Goal: Transaction & Acquisition: Purchase product/service

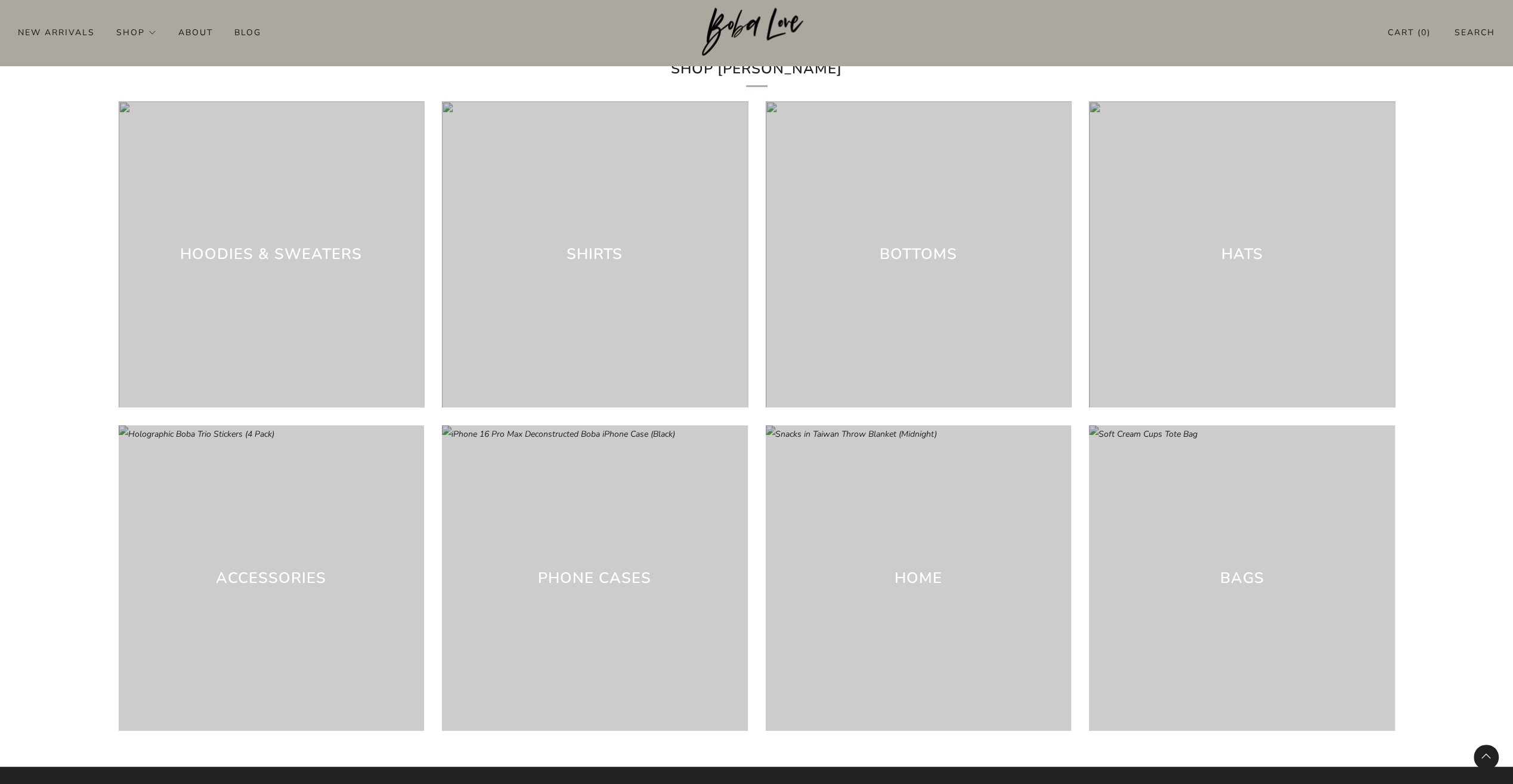
scroll to position [3924, 0]
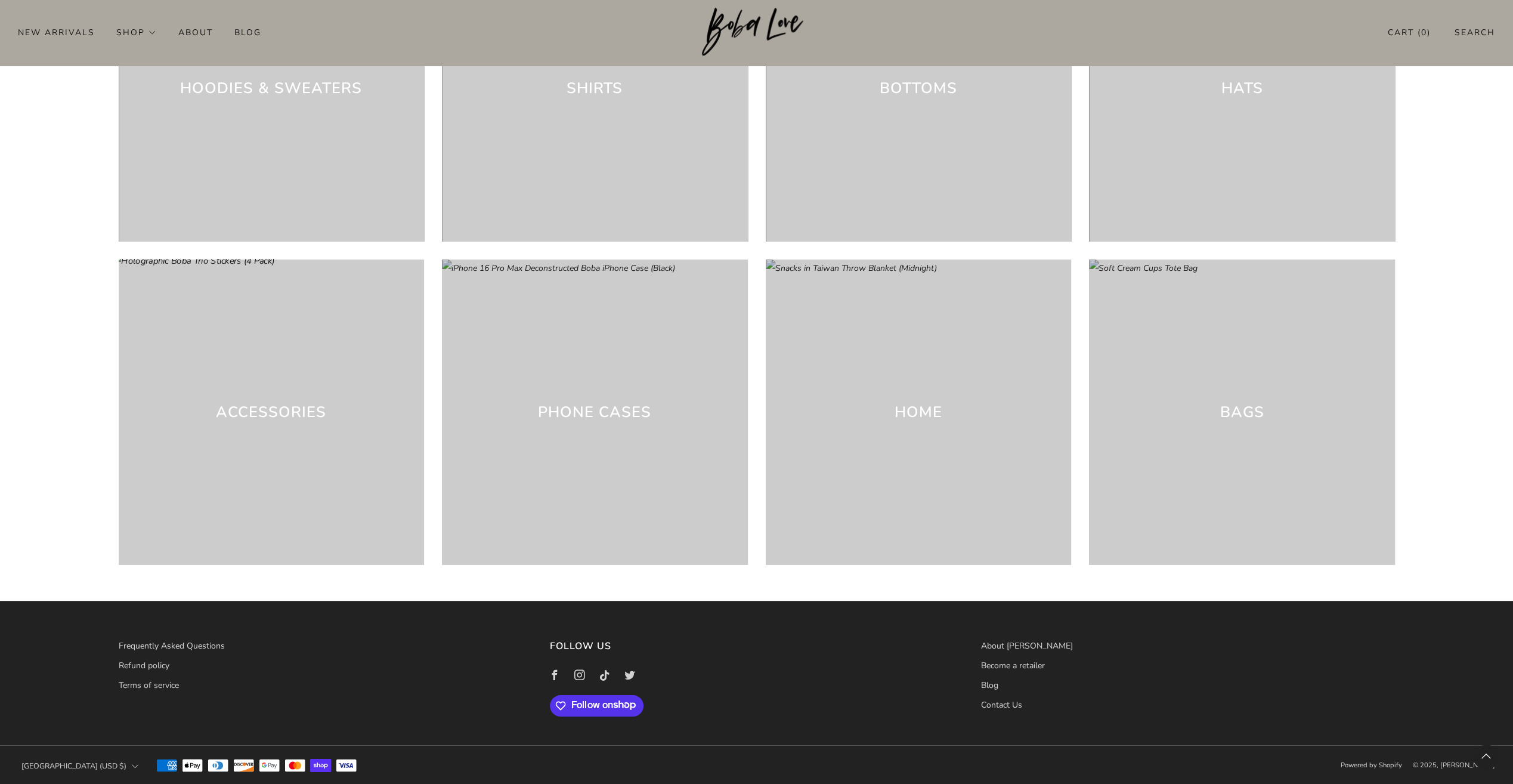
click at [273, 408] on h3 "Accessories" at bounding box center [271, 412] width 111 height 24
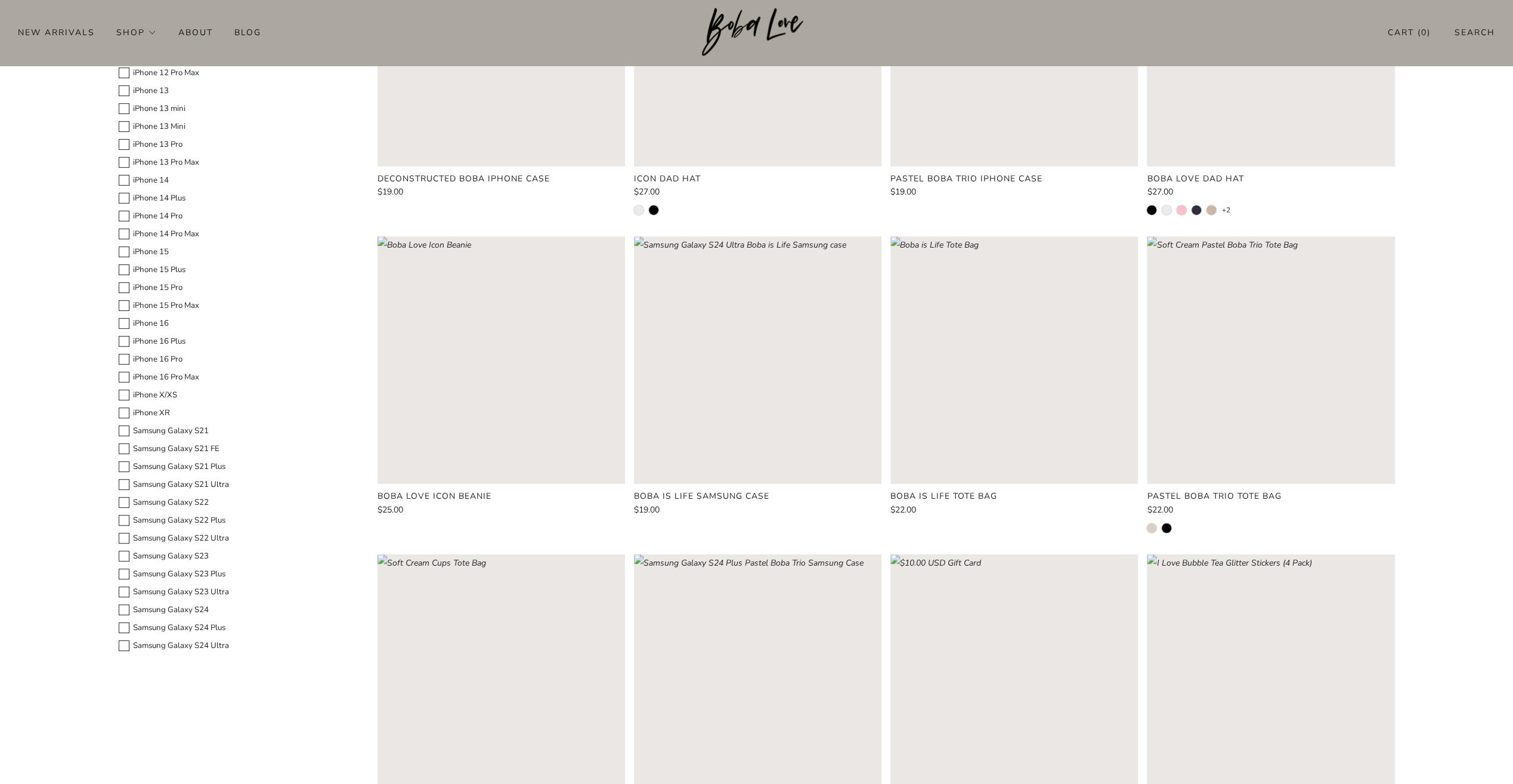
scroll to position [716, 0]
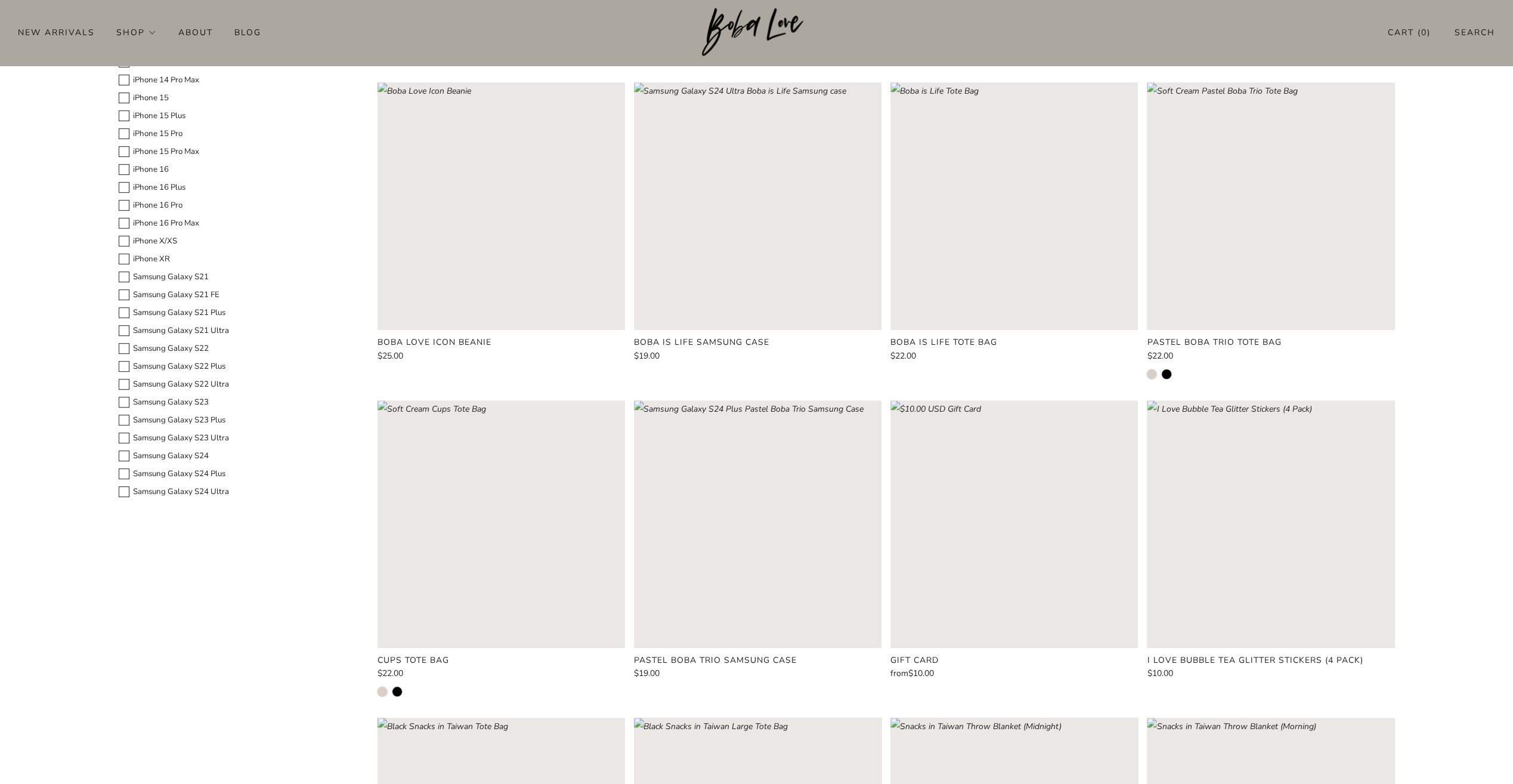
click at [1003, 250] on rect "Loading image: Boba is Life Tote Bag" at bounding box center [1014, 206] width 247 height 247
